Goal: Task Accomplishment & Management: Manage account settings

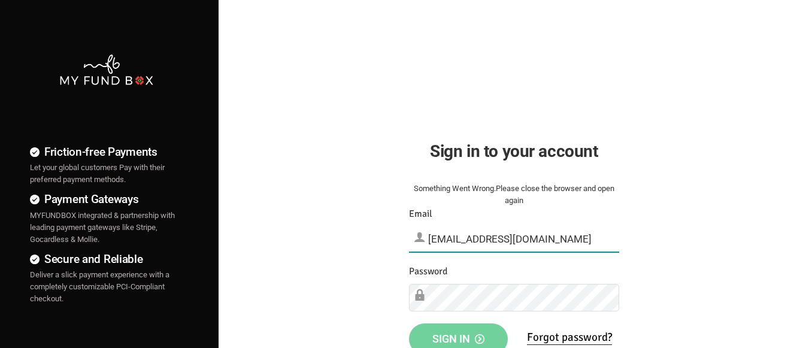
type input "[EMAIL_ADDRESS][DOMAIN_NAME]"
click at [458, 335] on span "Sign in" at bounding box center [458, 338] width 52 height 13
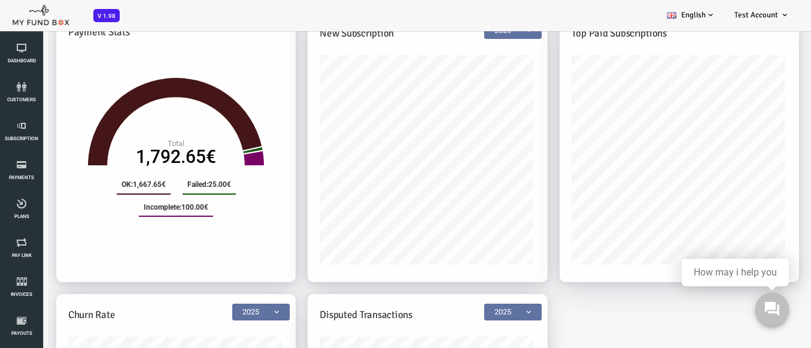
scroll to position [479, 0]
